Goal: Find specific page/section: Find specific page/section

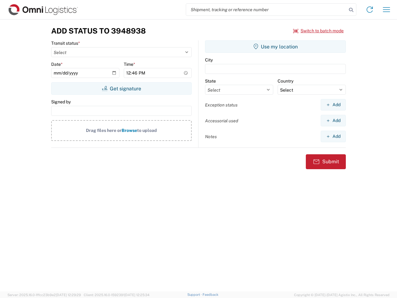
click at [266, 10] on input "search" at bounding box center [266, 10] width 161 height 12
click at [351, 10] on icon at bounding box center [351, 10] width 9 height 9
click at [370, 10] on icon at bounding box center [370, 10] width 10 height 10
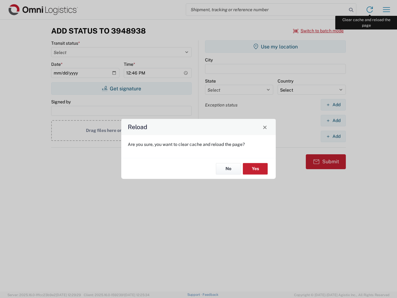
click at [386, 10] on div "Reload Are you sure, you want to clear cache and reload the page? No Yes" at bounding box center [198, 149] width 397 height 298
click at [318, 31] on div "Reload Are you sure, you want to clear cache and reload the page? No Yes" at bounding box center [198, 149] width 397 height 298
click at [121, 88] on div "Reload Are you sure, you want to clear cache and reload the page? No Yes" at bounding box center [198, 149] width 397 height 298
click at [275, 47] on div "Reload Are you sure, you want to clear cache and reload the page? No Yes" at bounding box center [198, 149] width 397 height 298
click at [333, 104] on div "Reload Are you sure, you want to clear cache and reload the page? No Yes" at bounding box center [198, 149] width 397 height 298
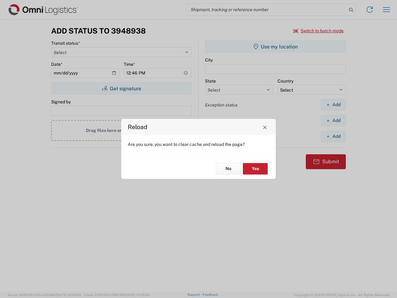
click at [333, 120] on div "Reload Are you sure, you want to clear cache and reload the page? No Yes" at bounding box center [198, 149] width 397 height 298
click at [333, 136] on div "Reload Are you sure, you want to clear cache and reload the page? No Yes" at bounding box center [198, 149] width 397 height 298
